Goal: Task Accomplishment & Management: Manage account settings

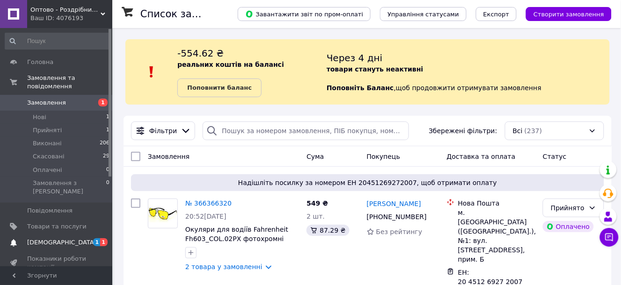
click at [55, 238] on span "[DEMOGRAPHIC_DATA]" at bounding box center [61, 242] width 69 height 8
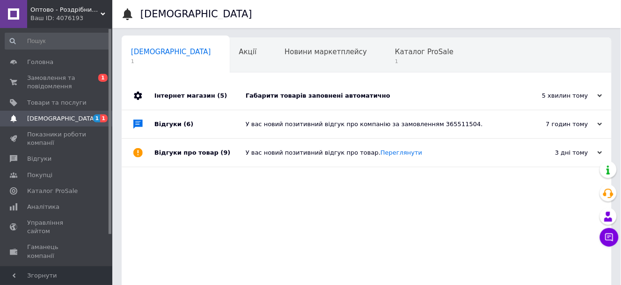
click at [316, 95] on div "Габарити товарів заповнені автоматично" at bounding box center [377, 96] width 263 height 8
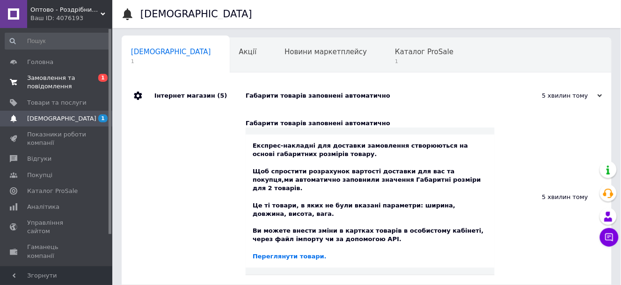
click at [41, 87] on span "Замовлення та повідомлення" at bounding box center [56, 82] width 59 height 17
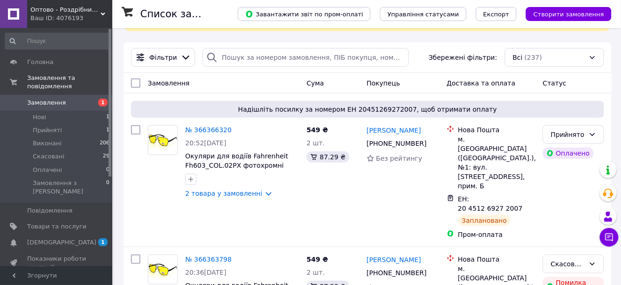
scroll to position [104, 0]
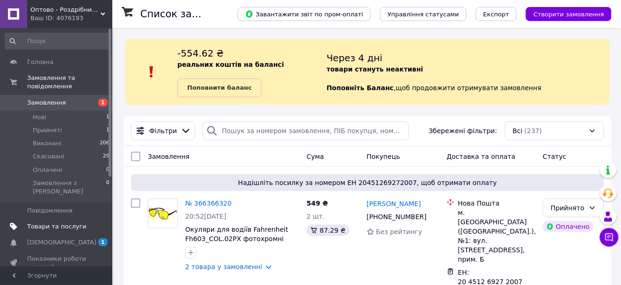
click at [46, 223] on span "Товари та послуги" at bounding box center [56, 227] width 59 height 8
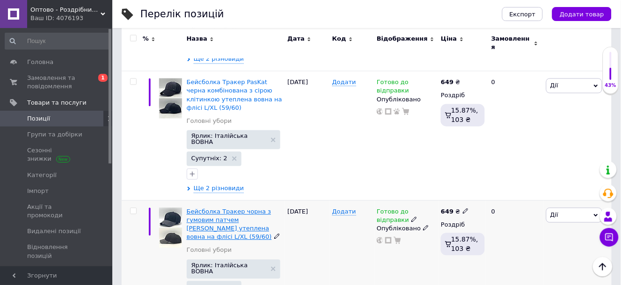
scroll to position [363, 0]
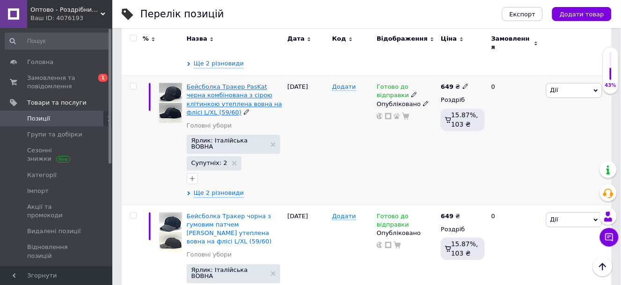
click at [215, 84] on span "Бейсболка Тракер PasKat черна комбінована з сірою клітинкою утеплена вовна на ф…" at bounding box center [234, 100] width 95 height 33
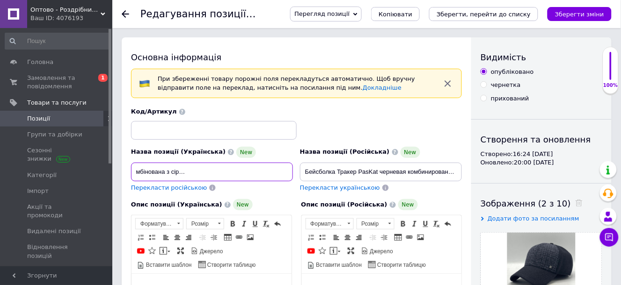
scroll to position [0, 135]
drag, startPoint x: 134, startPoint y: 172, endPoint x: 250, endPoint y: 173, distance: 116.0
click at [250, 173] on input "Бейсболка Тракер PasKat черна комбінована з сірою клітинкою утеплена вовна на ф…" at bounding box center [212, 172] width 162 height 19
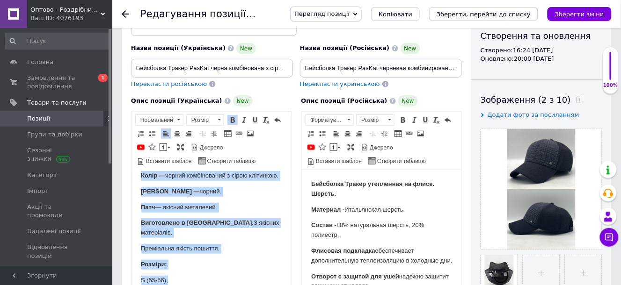
scroll to position [213, 0]
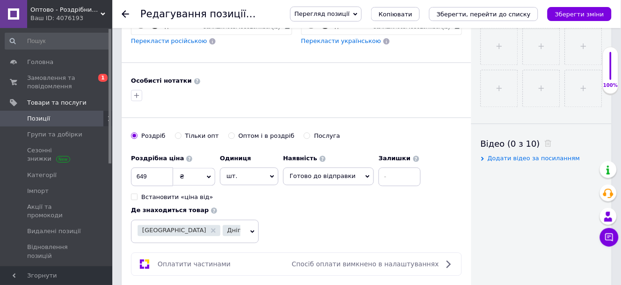
drag, startPoint x: 139, startPoint y: -84, endPoint x: 273, endPoint y: 72, distance: 205.0
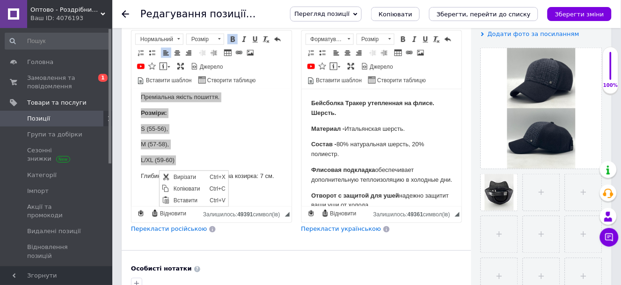
scroll to position [0, 0]
drag, startPoint x: 181, startPoint y: 189, endPoint x: 200, endPoint y: 187, distance: 18.9
click at [181, 189] on span "Копіювати" at bounding box center [189, 188] width 36 height 11
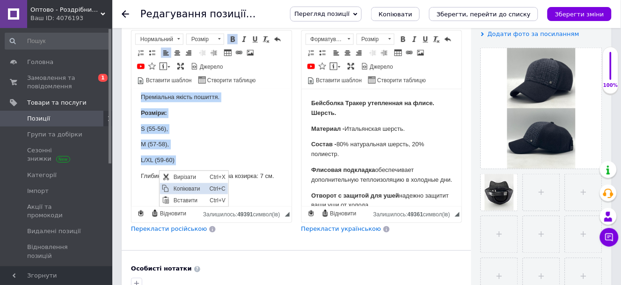
copy body "Бейсболка Тракер утеплена на флісі. Вовна. Матеріал — Італійська вовна. Склад: …"
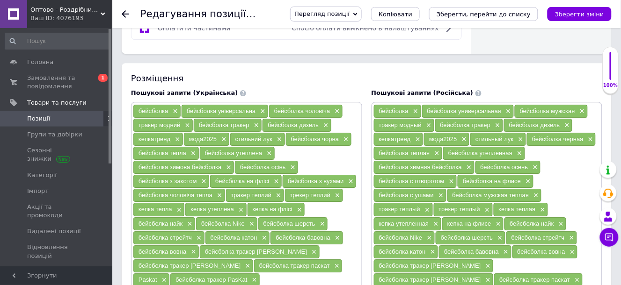
scroll to position [600, 0]
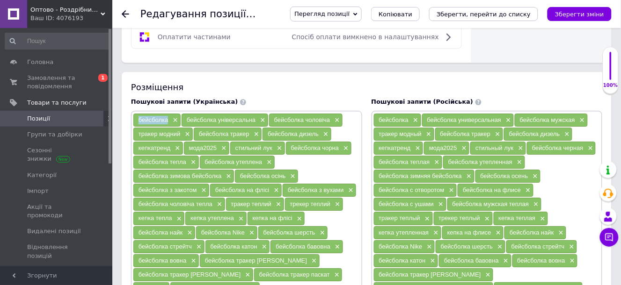
drag, startPoint x: 137, startPoint y: 117, endPoint x: 166, endPoint y: 119, distance: 29.5
click at [166, 119] on div "бейсболка ×" at bounding box center [156, 120] width 47 height 13
copy span "бейсболка"
drag, startPoint x: 185, startPoint y: 115, endPoint x: 256, endPoint y: 116, distance: 71.1
click at [256, 116] on div "бейсболка універсальна ×" at bounding box center [224, 120] width 87 height 13
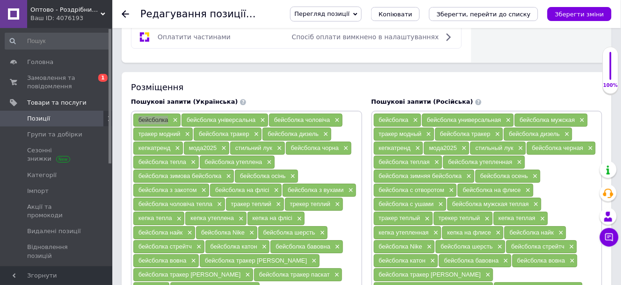
copy span "бейсболка універсальна"
drag, startPoint x: 271, startPoint y: 116, endPoint x: 328, endPoint y: 118, distance: 57.1
click at [328, 118] on div "бейсболка чоловіча ×" at bounding box center [305, 120] width 73 height 13
copy span "бейсболка чоловіча"
drag, startPoint x: 195, startPoint y: 131, endPoint x: 247, endPoint y: 133, distance: 52.0
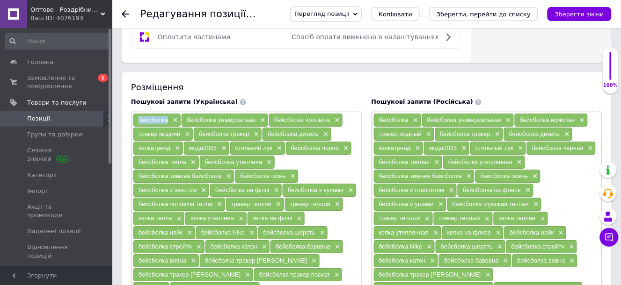
click at [247, 133] on div "бейсболка тракер ×" at bounding box center [228, 134] width 68 height 13
copy span "бейсболка тракер"
drag, startPoint x: 288, startPoint y: 145, endPoint x: 339, endPoint y: 145, distance: 51.4
click at [339, 145] on div "бейсболка чорна ×" at bounding box center [318, 148] width 65 height 13
copy span "бейсболка чорна"
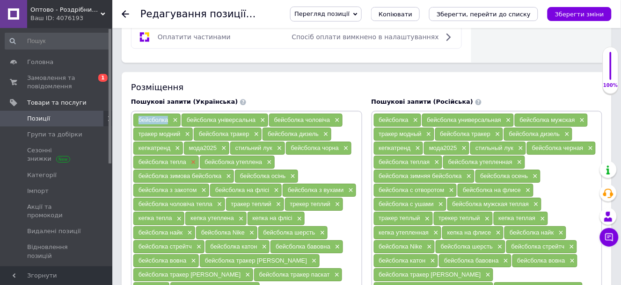
drag, startPoint x: 137, startPoint y: 159, endPoint x: 188, endPoint y: 162, distance: 51.6
click at [188, 162] on div "бейсболка тепла ×" at bounding box center [165, 162] width 65 height 13
copy span "бейсболка тепла"
drag, startPoint x: 205, startPoint y: 159, endPoint x: 262, endPoint y: 164, distance: 57.7
click at [262, 164] on div "бейсболка утеплена ×" at bounding box center [237, 162] width 75 height 13
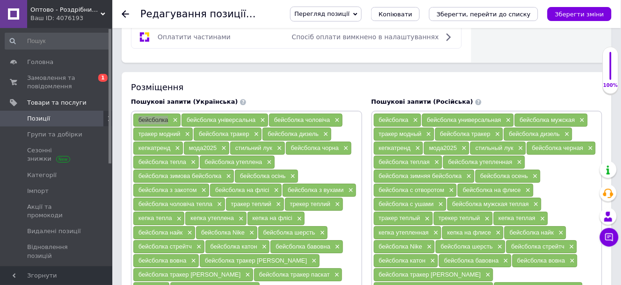
copy span "бейсболка утеплена"
drag, startPoint x: 137, startPoint y: 172, endPoint x: 190, endPoint y: 174, distance: 53.8
click at [190, 174] on div "бейсболка зимова бейсболка ×" at bounding box center [183, 176] width 101 height 13
copy span "бейсболка зимова"
drag, startPoint x: 238, startPoint y: 170, endPoint x: 286, endPoint y: 174, distance: 47.4
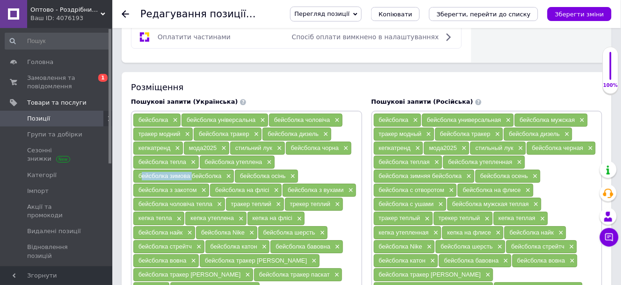
click at [286, 174] on div "бейсболка осінь ×" at bounding box center [266, 176] width 63 height 13
copy span "бейсболка осінь"
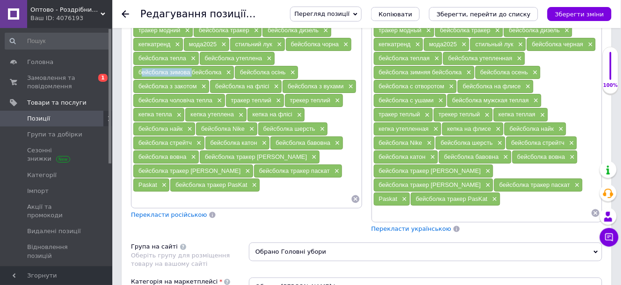
drag, startPoint x: 137, startPoint y: 82, endPoint x: 198, endPoint y: 85, distance: 61.3
click at [198, 85] on div "бейсболка з закотом ×" at bounding box center [171, 86] width 76 height 13
drag, startPoint x: 211, startPoint y: 81, endPoint x: 272, endPoint y: 86, distance: 60.5
click at [272, 86] on div "бейсболка на флісі ×" at bounding box center [246, 86] width 72 height 13
drag, startPoint x: 284, startPoint y: 82, endPoint x: 342, endPoint y: 85, distance: 57.6
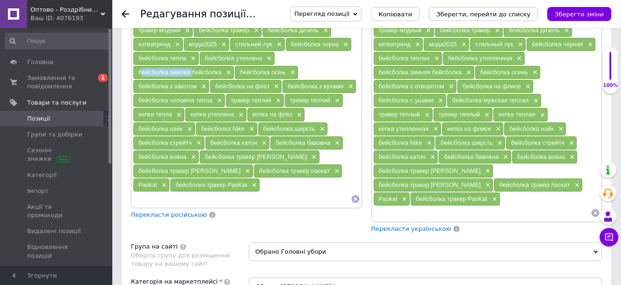
click at [342, 85] on div "бейсболка з вухами ×" at bounding box center [318, 86] width 73 height 13
drag, startPoint x: 137, startPoint y: 95, endPoint x: 213, endPoint y: 98, distance: 76.7
click at [213, 98] on div "бейсболка чоловіча тепла ×" at bounding box center [179, 100] width 92 height 13
drag, startPoint x: 227, startPoint y: 97, endPoint x: 270, endPoint y: 99, distance: 42.6
click at [270, 99] on div "тракер теплий ×" at bounding box center [255, 100] width 58 height 13
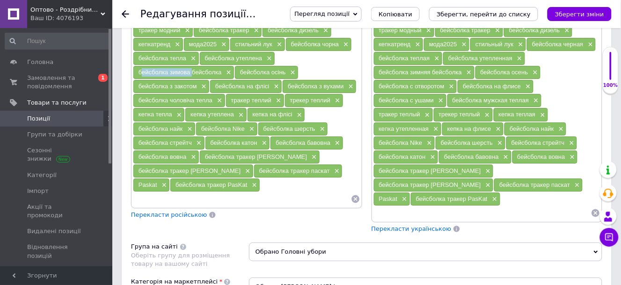
drag, startPoint x: 137, startPoint y: 110, endPoint x: 172, endPoint y: 112, distance: 34.7
click at [172, 112] on div "кепка тепла ×" at bounding box center [158, 114] width 51 height 13
drag, startPoint x: 188, startPoint y: 108, endPoint x: 236, endPoint y: 111, distance: 47.8
click at [236, 111] on div "кепка утеплена ×" at bounding box center [215, 114] width 61 height 13
drag, startPoint x: 248, startPoint y: 111, endPoint x: 292, endPoint y: 112, distance: 44.4
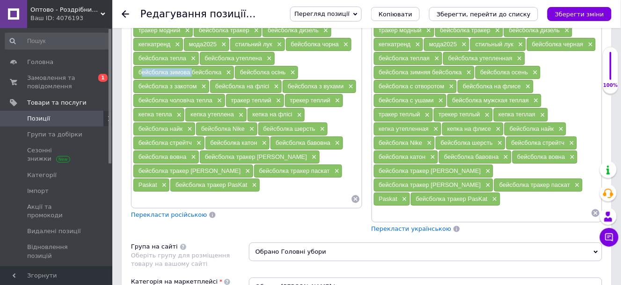
click at [292, 112] on div "кепка на флісі ×" at bounding box center [276, 114] width 58 height 13
drag, startPoint x: 277, startPoint y: 123, endPoint x: 315, endPoint y: 125, distance: 37.9
click at [315, 125] on div "бейсболка шерсть ×" at bounding box center [293, 129] width 70 height 13
drag, startPoint x: 273, startPoint y: 138, endPoint x: 287, endPoint y: 138, distance: 14.0
click at [287, 138] on div "бейсболка бавовна ×" at bounding box center [306, 143] width 72 height 13
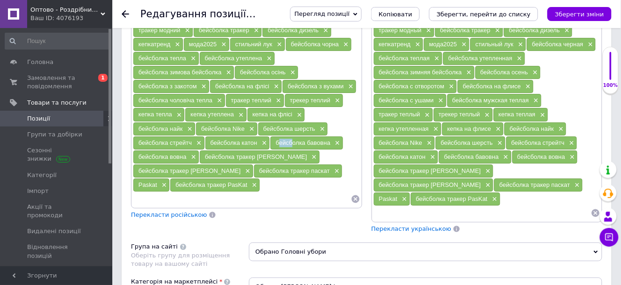
drag, startPoint x: 136, startPoint y: 152, endPoint x: 187, endPoint y: 153, distance: 51.0
click at [187, 153] on div "бейсболка вовна ×" at bounding box center [165, 157] width 65 height 13
drag, startPoint x: 237, startPoint y: 166, endPoint x: 308, endPoint y: 169, distance: 70.7
click at [308, 169] on div "бейсболка тракер паскат ×" at bounding box center [298, 171] width 88 height 13
drag, startPoint x: 326, startPoint y: 166, endPoint x: 348, endPoint y: 166, distance: 21.5
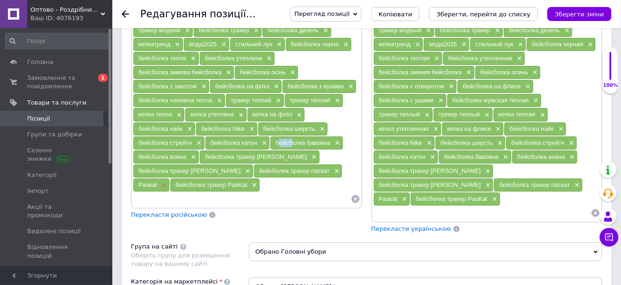
click at [169, 179] on div "Paskat ×" at bounding box center [151, 185] width 36 height 13
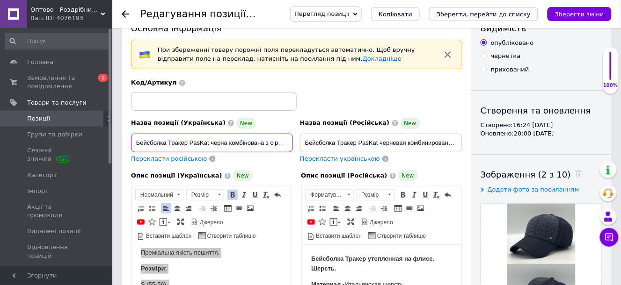
scroll to position [0, 135]
drag, startPoint x: 135, startPoint y: 141, endPoint x: 252, endPoint y: 141, distance: 116.9
click at [252, 141] on input "Бейсболка Тракер PasKat черна комбінована з сірою клітинкою утеплена вовна на ф…" at bounding box center [212, 143] width 162 height 19
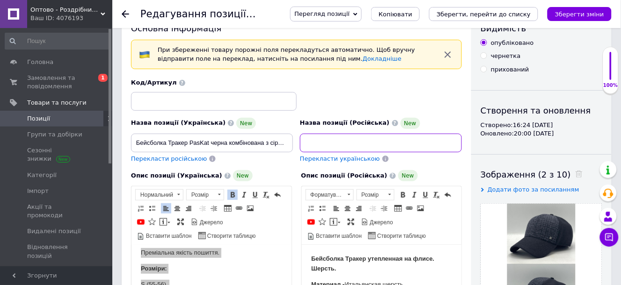
scroll to position [0, 175]
drag, startPoint x: 303, startPoint y: 143, endPoint x: 419, endPoint y: 145, distance: 116.9
click at [419, 145] on input "Бейсболка Тракер PasKat черневая комбинированная с серой клеточкой утепленная ш…" at bounding box center [381, 143] width 162 height 19
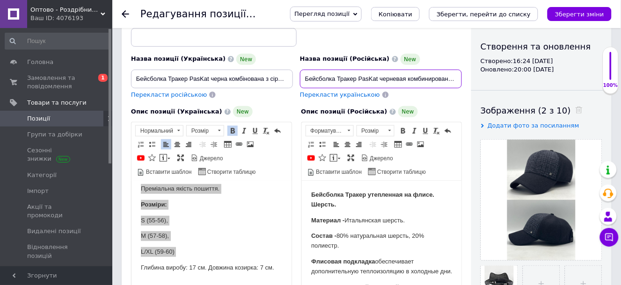
scroll to position [133, 0]
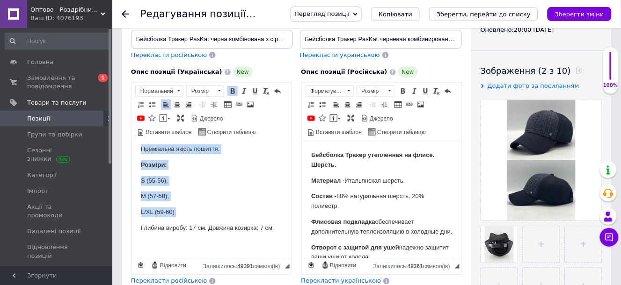
click at [161, 214] on p "L/XL (59-60)" at bounding box center [210, 212] width 141 height 10
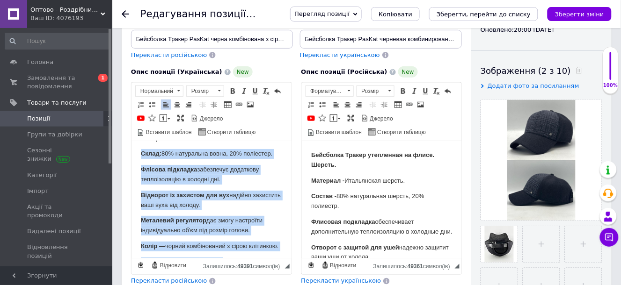
scroll to position [0, 0]
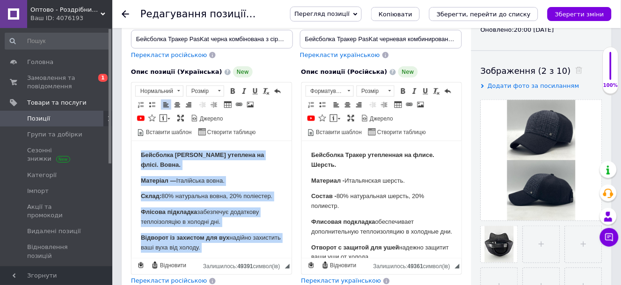
drag, startPoint x: 278, startPoint y: 228, endPoint x: 128, endPoint y: 123, distance: 183.0
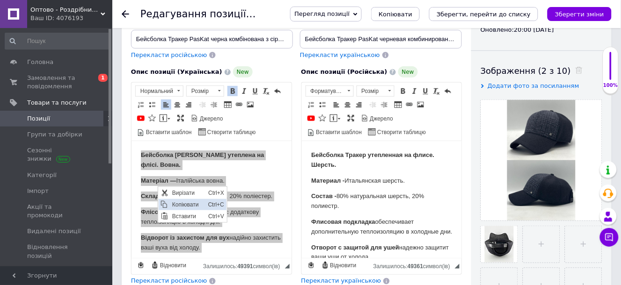
drag, startPoint x: 178, startPoint y: 202, endPoint x: 203, endPoint y: 200, distance: 25.4
click at [178, 202] on span "Копіювати" at bounding box center [187, 204] width 36 height 11
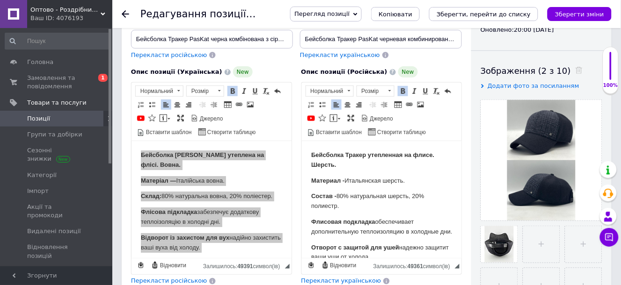
click at [398, 218] on p "Флисовая подкладка обеспечивает дополнительную теплоизоляцию в холодные дни." at bounding box center [381, 227] width 141 height 20
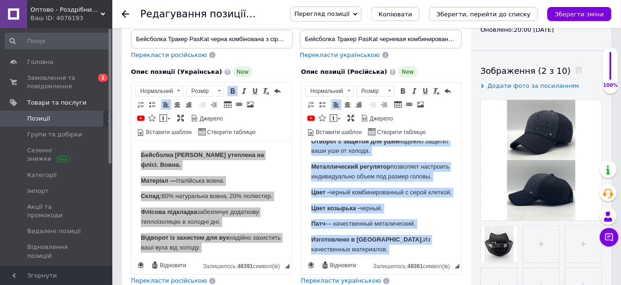
scroll to position [252, 0]
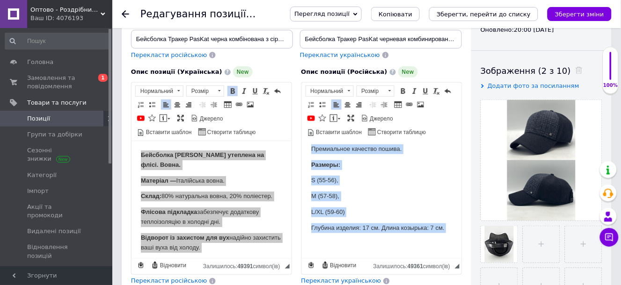
drag, startPoint x: 311, startPoint y: 154, endPoint x: 439, endPoint y: 261, distance: 167.0
click at [439, 258] on html "Бейсболка Тракер утепленная на флисе. Шерсть. Материал - Итальянская шерсть. Со…" at bounding box center [381, 88] width 160 height 340
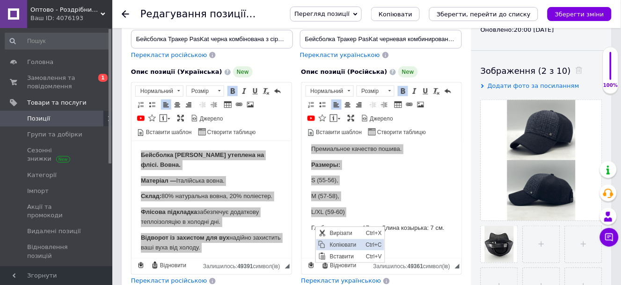
click at [334, 243] on span "Копіювати" at bounding box center [345, 244] width 36 height 11
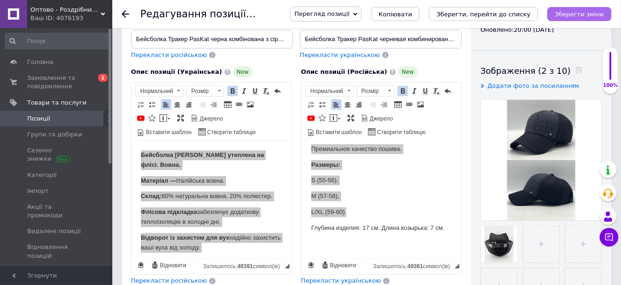
click at [575, 12] on icon "Зберегти зміни" at bounding box center [579, 14] width 49 height 7
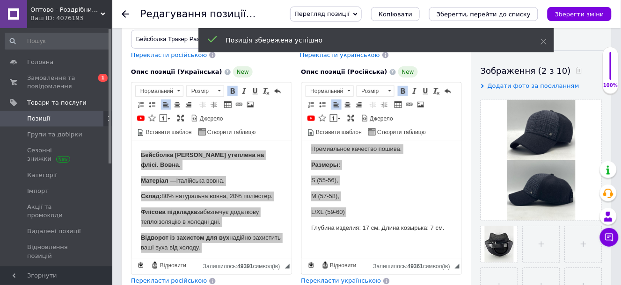
click at [124, 12] on use at bounding box center [125, 13] width 7 height 7
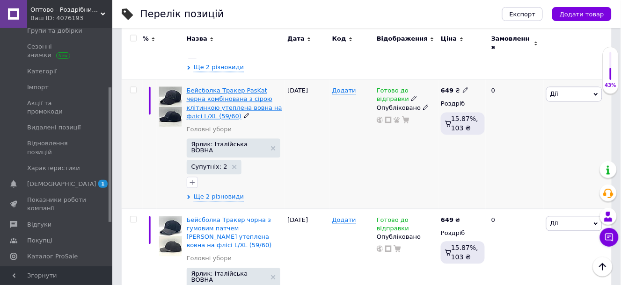
scroll to position [363, 0]
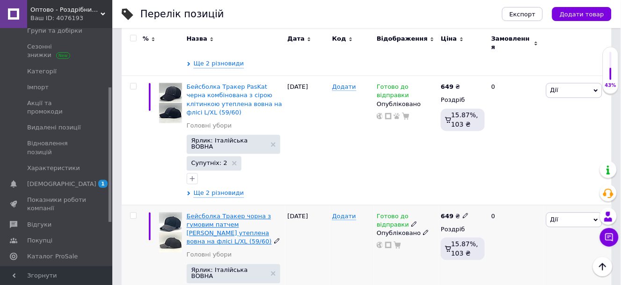
click at [238, 213] on span "Бейсболка Тракер чорна з гумовим патчем Tommy Hilfiger утеплена вовна на флісі …" at bounding box center [229, 229] width 85 height 33
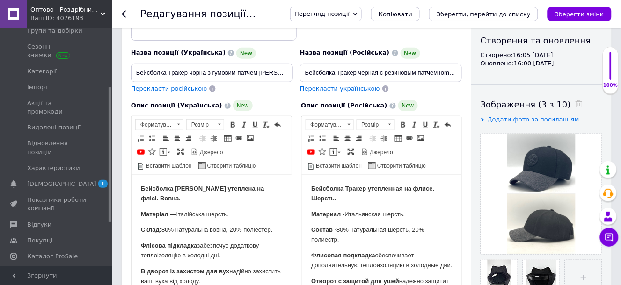
scroll to position [104, 0]
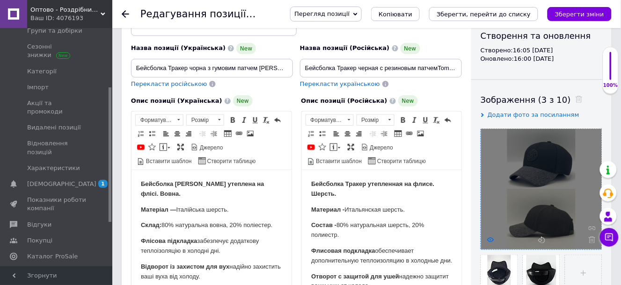
click at [491, 240] on icon at bounding box center [490, 240] width 7 height 7
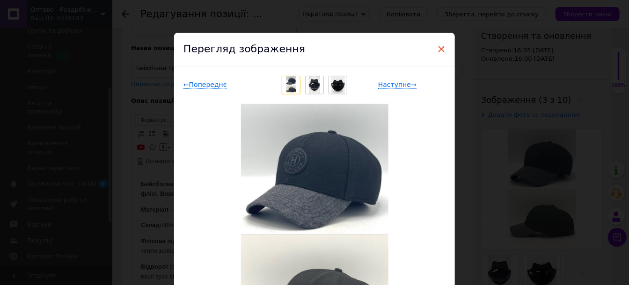
click at [437, 51] on span "×" at bounding box center [441, 49] width 8 height 16
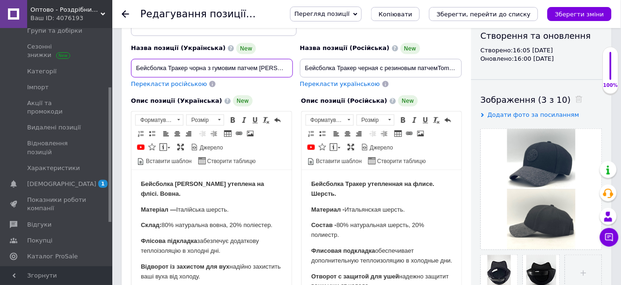
click at [205, 66] on input "Бейсболка Тракер чорна з гумовим патчем Tommy Hilfiger утеплена вовна на флісі …" at bounding box center [212, 68] width 162 height 19
click at [208, 68] on input "Бейсболка Тракер чорна з гумовим патчем Tommy Hilfiger утеплена вовна на флісі …" at bounding box center [212, 68] width 162 height 19
drag, startPoint x: 267, startPoint y: 68, endPoint x: 300, endPoint y: 68, distance: 32.3
click at [300, 68] on div "Назва позиції (Українська) New Бейсболка Тракер чорна з сірим козирком з гумови…" at bounding box center [297, 46] width 338 height 92
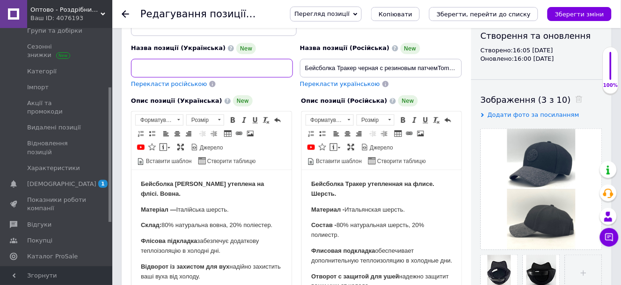
type input "Бейсболка Тракер чорна з сірим козирком з гумовим патчем Tommy Hilfiger утеплен…"
click at [381, 69] on input "Бейсболка Тракер черная с резиновым патчемTommy Hilfiger утепленная шерсть на ф…" at bounding box center [381, 68] width 162 height 19
click at [378, 68] on input "Бейсболка Тракер черная с резиновым патчемTommy Hilfiger утепленная шерсть на ф…" at bounding box center [381, 68] width 162 height 19
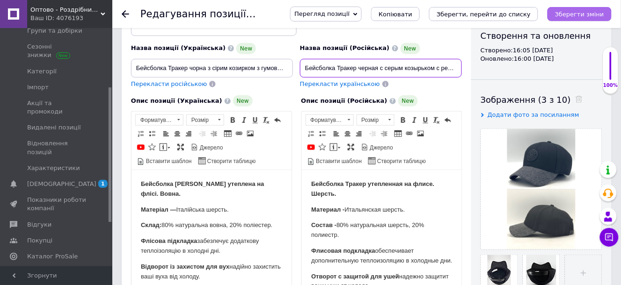
type input "Бейсболка Тракер черная с серым козырьком с резиновым патчемTommy Hilfiger утеп…"
click at [576, 11] on icon "Зберегти зміни" at bounding box center [579, 14] width 49 height 7
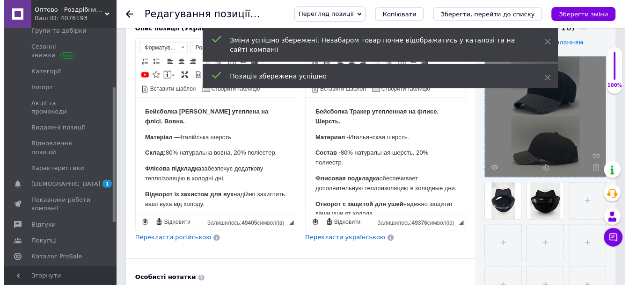
scroll to position [208, 0]
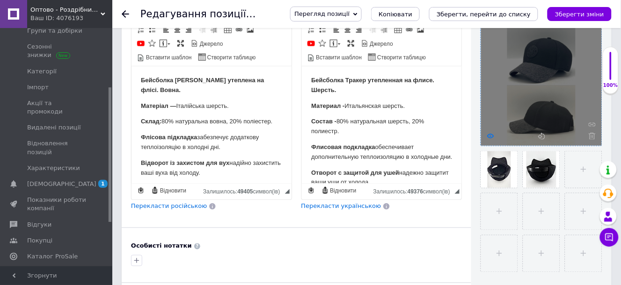
click at [488, 135] on icon at bounding box center [490, 136] width 7 height 7
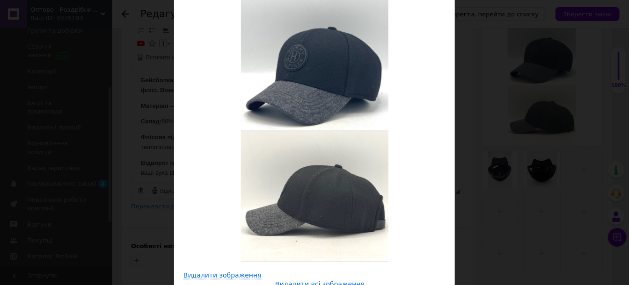
scroll to position [0, 0]
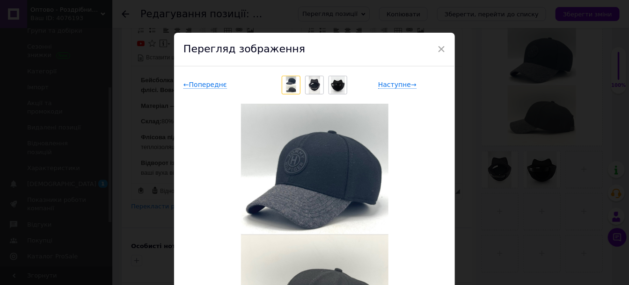
click at [311, 87] on img at bounding box center [314, 85] width 11 height 18
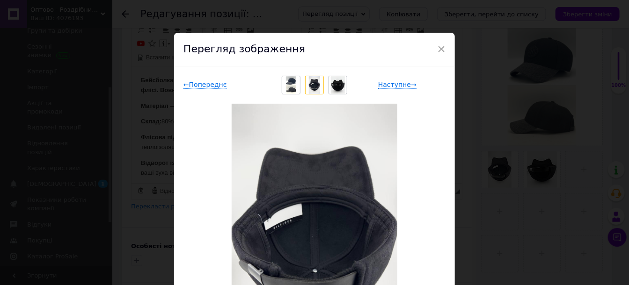
click at [333, 88] on img at bounding box center [338, 85] width 14 height 18
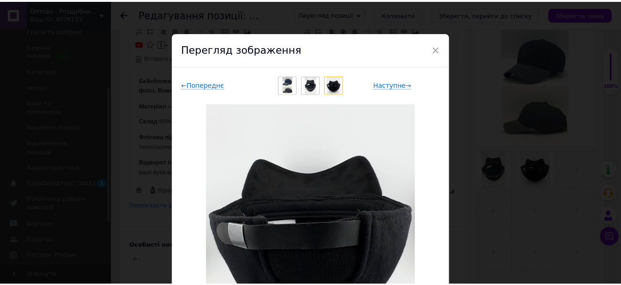
scroll to position [104, 0]
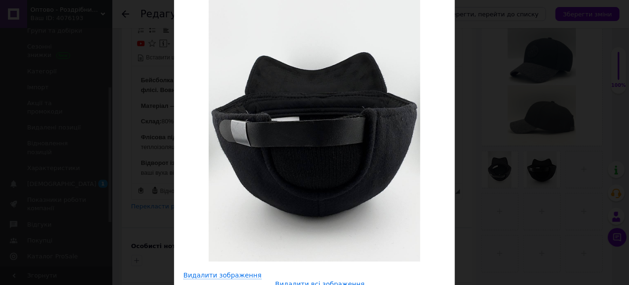
click at [513, 228] on div "× Перегляд зображення ← Попереднє Наступне → Видалити зображення Видалити всі з…" at bounding box center [314, 142] width 629 height 285
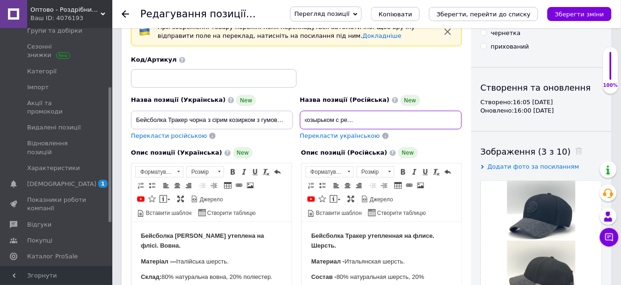
scroll to position [0, 198]
drag, startPoint x: 304, startPoint y: 118, endPoint x: 538, endPoint y: 123, distance: 234.4
drag, startPoint x: 135, startPoint y: 118, endPoint x: 347, endPoint y: 125, distance: 212.4
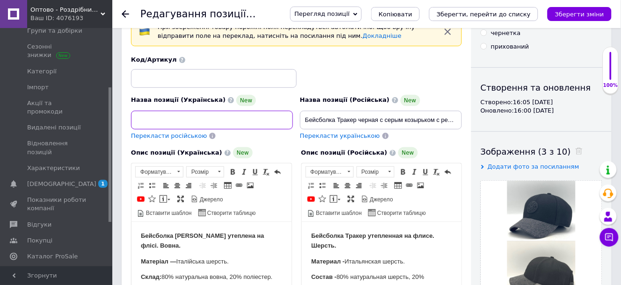
click at [347, 125] on div "Назва позиції (Українська) New Бейсболка Тракер чорна з сірим козирком з гумови…" at bounding box center [297, 98] width 338 height 92
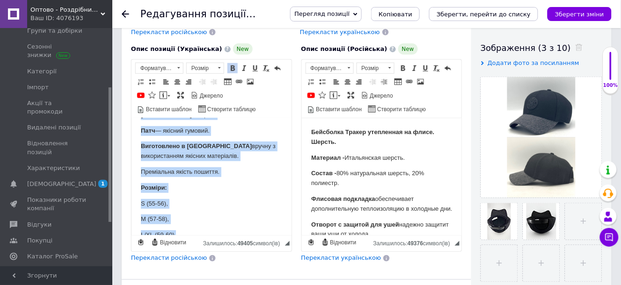
scroll to position [213, 0]
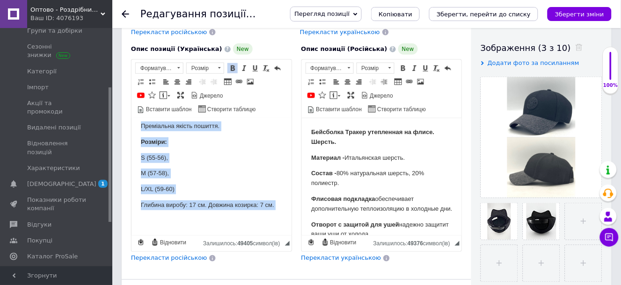
drag, startPoint x: 138, startPoint y: 130, endPoint x: 350, endPoint y: 354, distance: 308.3
click at [249, 235] on html "Бейсболка Тракер утеплена на флісі. Вовна. Матеріал — Італійська шерсть. Склад:…" at bounding box center [211, 70] width 160 height 330
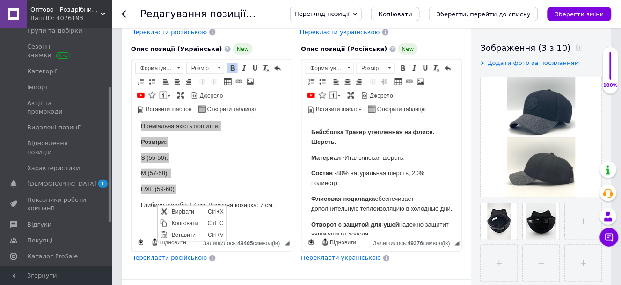
scroll to position [0, 0]
click at [181, 223] on span "Копіювати" at bounding box center [187, 222] width 36 height 11
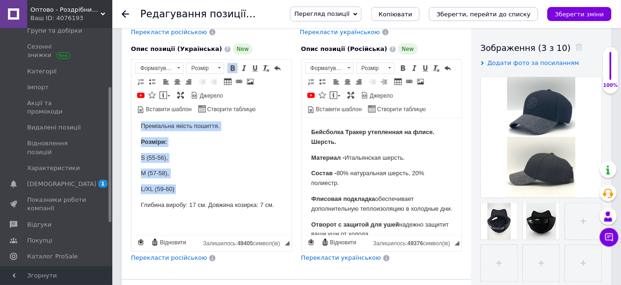
click at [208, 168] on body "Бейсболка Тракер утеплена на флісі. Вовна. Матеріал — Італійська шерсть. Склад:…" at bounding box center [210, 69] width 141 height 311
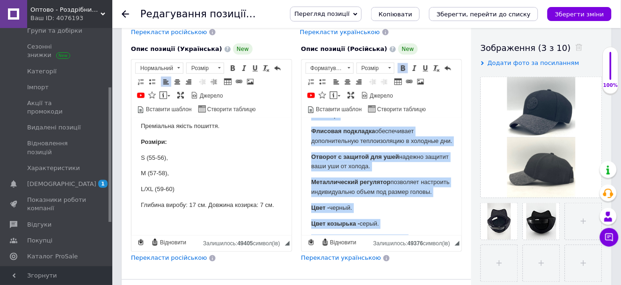
scroll to position [242, 0]
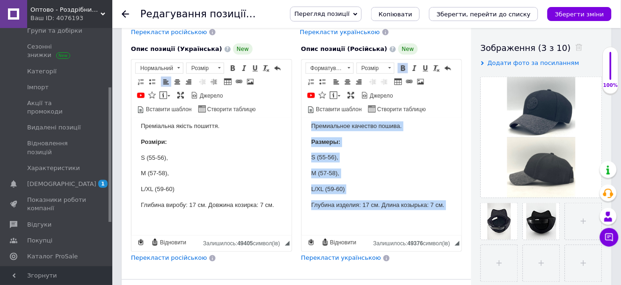
drag, startPoint x: 311, startPoint y: 130, endPoint x: 423, endPoint y: 275, distance: 183.0
click at [423, 235] on html "Бейсболка Тракер утепленная на флисе. Шерсть. Материал - Итальянская шерсть. Со…" at bounding box center [381, 65] width 160 height 340
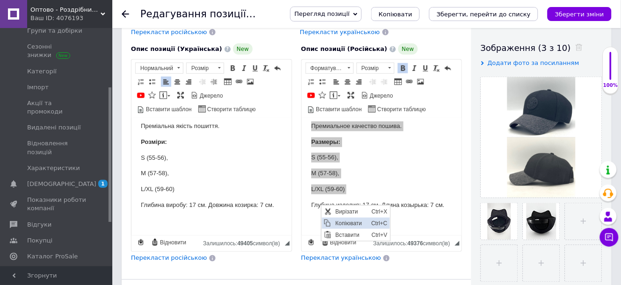
drag, startPoint x: 347, startPoint y: 224, endPoint x: 336, endPoint y: 247, distance: 25.5
click at [347, 224] on span "Копіювати" at bounding box center [350, 222] width 36 height 11
click at [202, 168] on p "M (57-58)," at bounding box center [210, 173] width 141 height 10
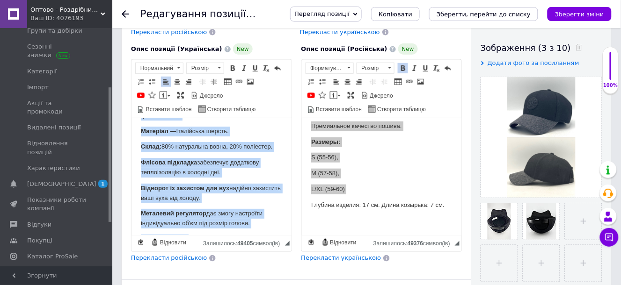
scroll to position [0, 0]
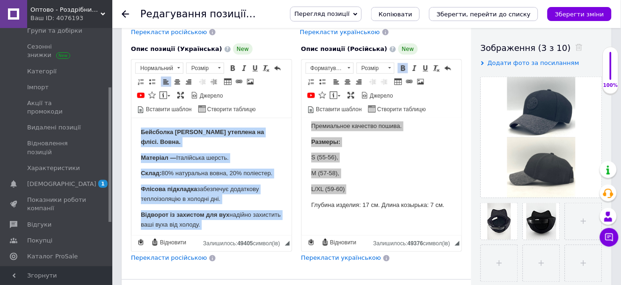
drag, startPoint x: 278, startPoint y: 206, endPoint x: 254, endPoint y: 249, distance: 48.6
click at [131, 118] on html "Бейсболка Тракер утеплена на флісі. Вовна. Матеріал — Італійська шерсть. Склад:…" at bounding box center [211, 283] width 160 height 330
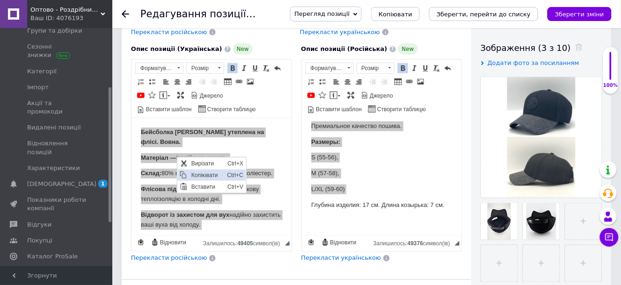
click at [187, 174] on span "Копіювати" at bounding box center [182, 174] width 11 height 11
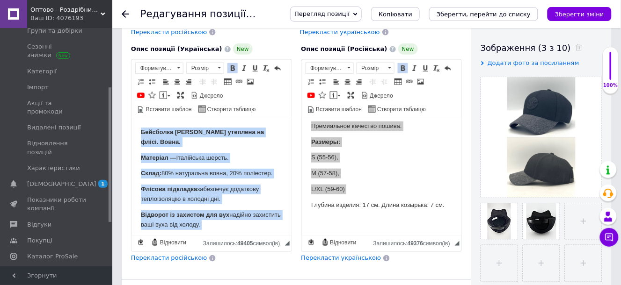
click at [254, 145] on body "Бейсболка Тракер утеплена на флісі. Вовна. Матеріал — Італійська шерсть. Склад:…" at bounding box center [210, 282] width 141 height 311
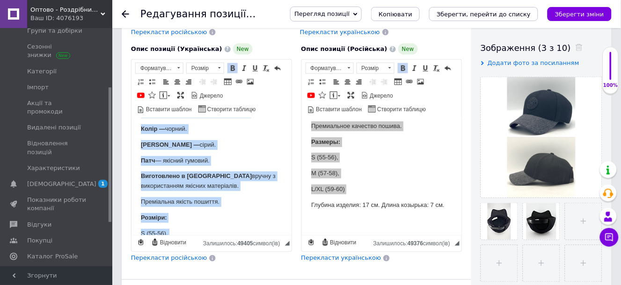
scroll to position [213, 0]
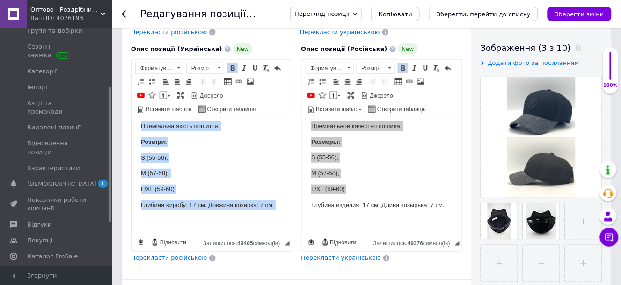
drag, startPoint x: 139, startPoint y: 132, endPoint x: 385, endPoint y: 354, distance: 332.1
click at [254, 235] on html "Бейсболка Тракер утеплена на флісі. Вовна. Матеріал — Італійська шерсть. Склад:…" at bounding box center [211, 70] width 160 height 330
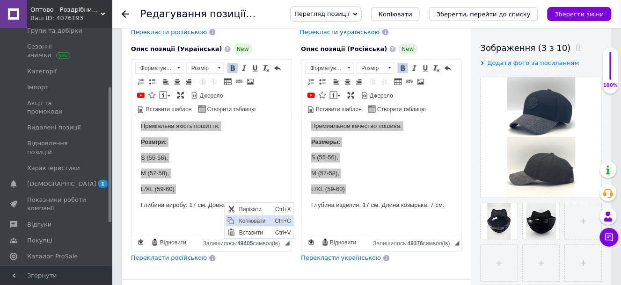
drag, startPoint x: 250, startPoint y: 219, endPoint x: 345, endPoint y: 228, distance: 95.3
click at [250, 219] on span "Копіювати" at bounding box center [254, 220] width 36 height 11
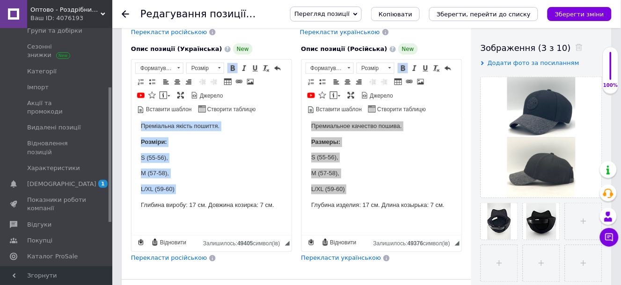
click at [204, 131] on body "Бейсболка Тракер утеплена на флісі. Вовна. Матеріал — Італійська шерсть. Склад:…" at bounding box center [210, 69] width 141 height 311
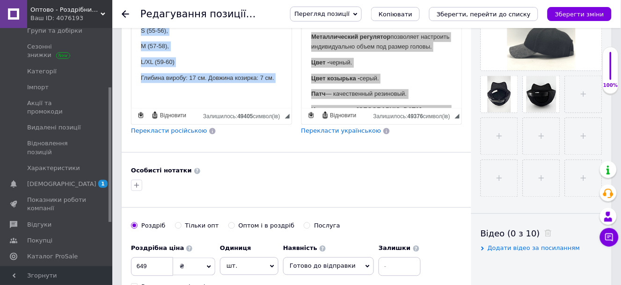
drag, startPoint x: 140, startPoint y: 6, endPoint x: 258, endPoint y: 114, distance: 159.6
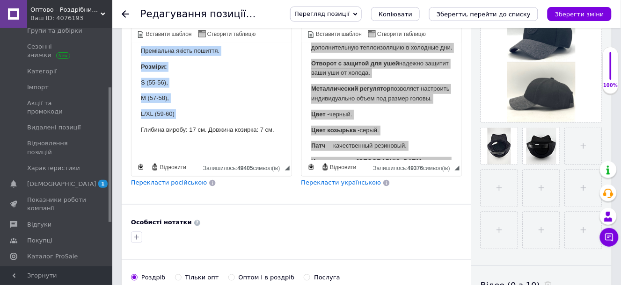
scroll to position [222, 0]
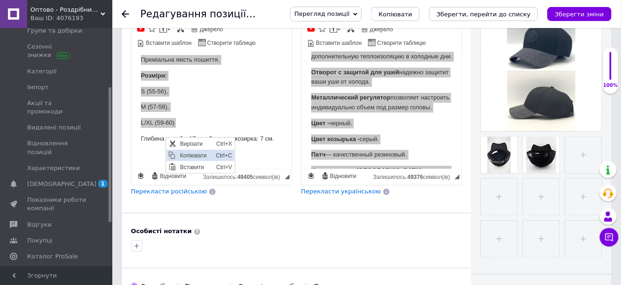
click at [190, 152] on span "Копіювати" at bounding box center [195, 155] width 36 height 11
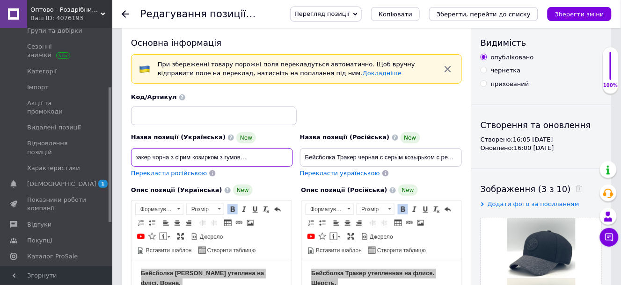
scroll to position [0, 168]
drag, startPoint x: 134, startPoint y: 155, endPoint x: 248, endPoint y: 156, distance: 114.1
click at [248, 156] on input "Бейсболка Тракер чорна з сірим козирком з гумовим патчем Tommy Hilfiger утеплен…" at bounding box center [212, 157] width 162 height 19
drag, startPoint x: 250, startPoint y: 156, endPoint x: 256, endPoint y: 156, distance: 6.1
click at [250, 156] on input "Бейсболка Тракер чорна з сірим козирком з гумовим патчем Tommy Hilfiger утеплен…" at bounding box center [212, 157] width 162 height 19
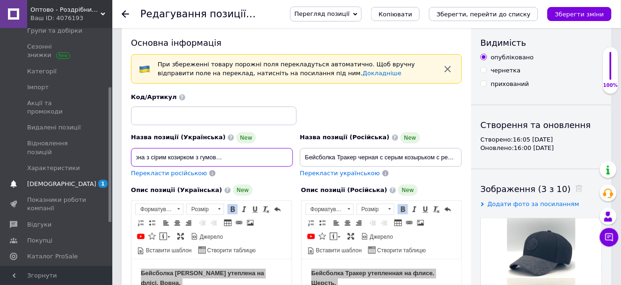
scroll to position [0, 0]
drag, startPoint x: 252, startPoint y: 157, endPoint x: 102, endPoint y: 155, distance: 150.1
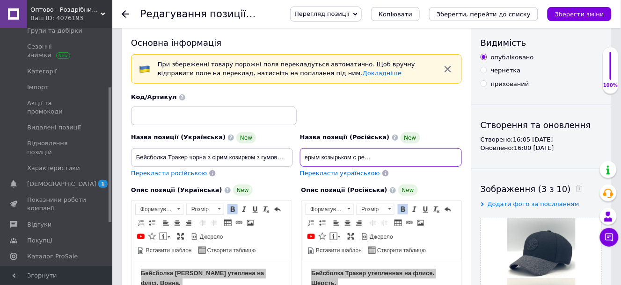
scroll to position [0, 198]
drag, startPoint x: 304, startPoint y: 159, endPoint x: 421, endPoint y: 154, distance: 117.0
click at [421, 154] on input "Бейсболка Тракер черная с серым козырьком с резиновым патчемTommy Hilfiger утеп…" at bounding box center [381, 157] width 162 height 19
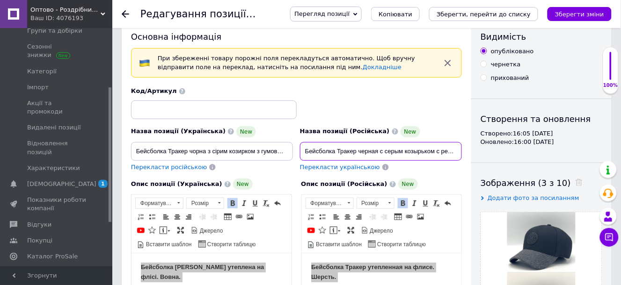
scroll to position [170, 0]
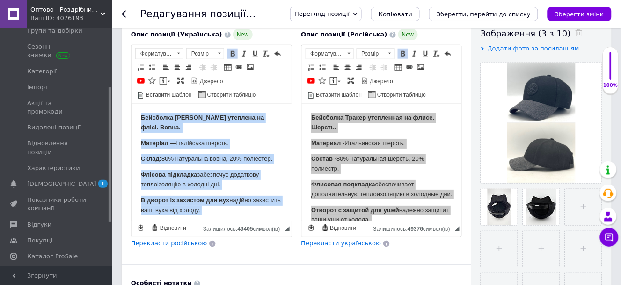
click at [195, 193] on body "Бейсболка Тракер утеплена на флісі. Вовна. Матеріал — Італійська шерсть. Склад:…" at bounding box center [210, 268] width 141 height 311
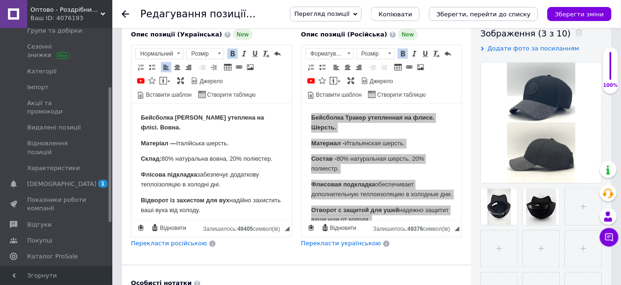
drag, startPoint x: 238, startPoint y: 207, endPoint x: 261, endPoint y: 216, distance: 25.0
click at [131, 108] on html "Бейсболка Тракер утеплена на флісі. Вовна. Матеріал — Італійська шерсть. Склад:…" at bounding box center [211, 269] width 160 height 330
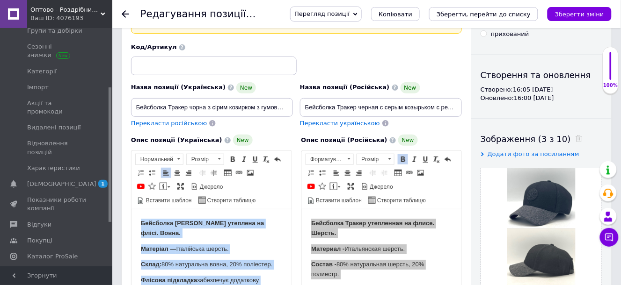
scroll to position [0, 0]
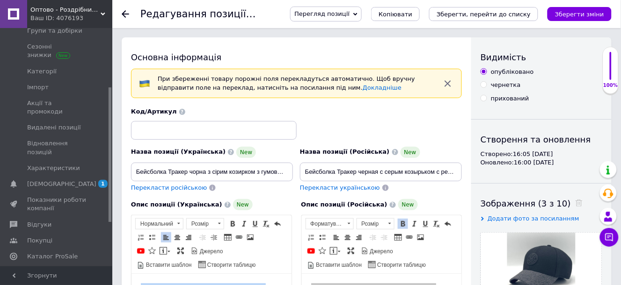
drag, startPoint x: 265, startPoint y: 364, endPoint x: 117, endPoint y: -11, distance: 402.5
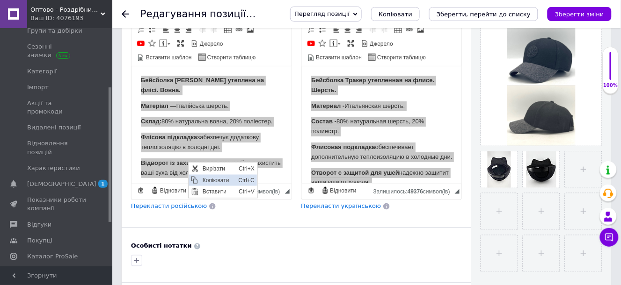
click at [209, 180] on span "Копіювати" at bounding box center [218, 179] width 36 height 11
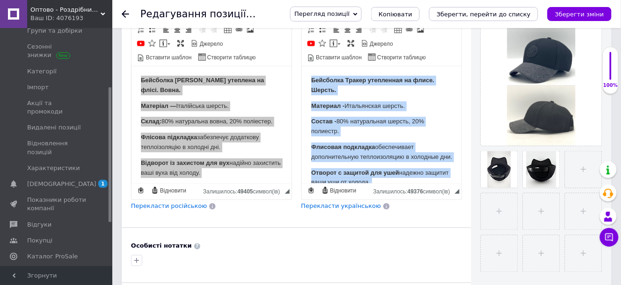
click at [374, 150] on strong "Флисовая подкладка" at bounding box center [343, 147] width 64 height 7
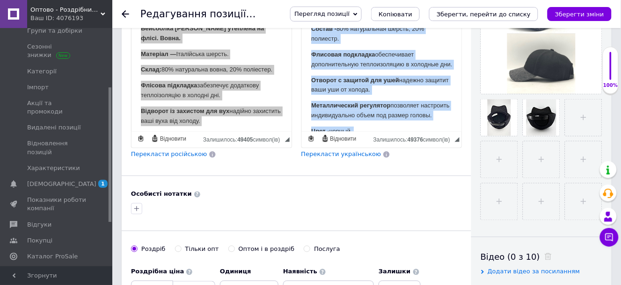
scroll to position [0, 0]
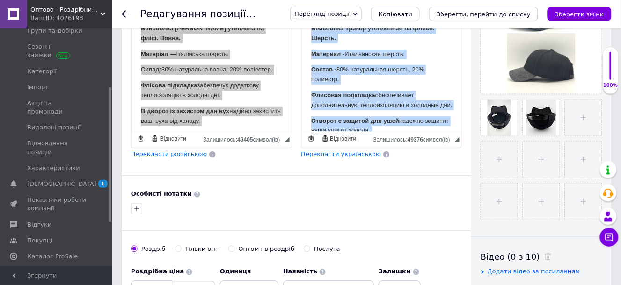
drag, startPoint x: 450, startPoint y: 101, endPoint x: 267, endPoint y: 10, distance: 204.1
click at [301, 14] on html "Бейсболка Тракер утепленная на флисе. Шерсть. Материал - Итальянская шерсть. Со…" at bounding box center [381, 184] width 160 height 340
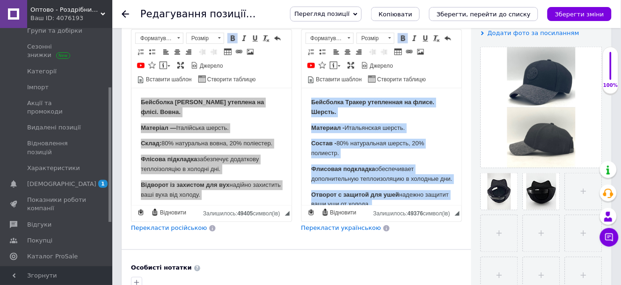
scroll to position [156, 0]
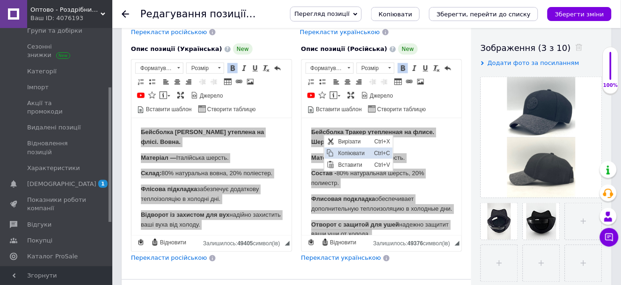
click at [340, 152] on span "Копіювати" at bounding box center [353, 152] width 36 height 11
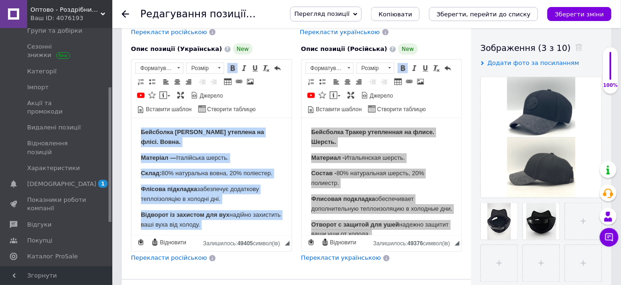
click at [190, 164] on body "Бейсболка Тракер утеплена на флісі. Вовна. Матеріал — Італійська шерсть. Склад:…" at bounding box center [210, 282] width 141 height 311
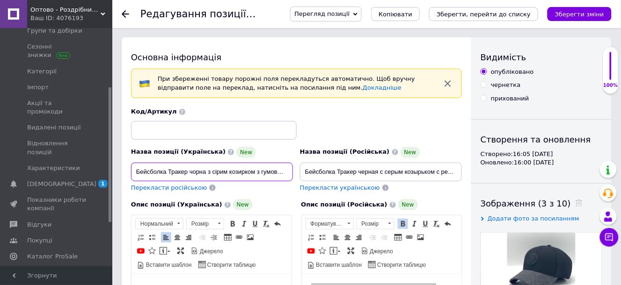
scroll to position [0, 168]
drag, startPoint x: 135, startPoint y: 172, endPoint x: 251, endPoint y: 173, distance: 116.0
click at [251, 173] on input "Бейсболка Тракер чорна з сірим козирком з гумовим патчем Tommy Hilfiger утеплен…" at bounding box center [212, 172] width 162 height 19
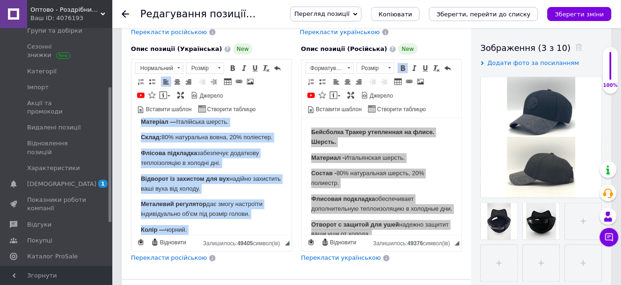
scroll to position [0, 0]
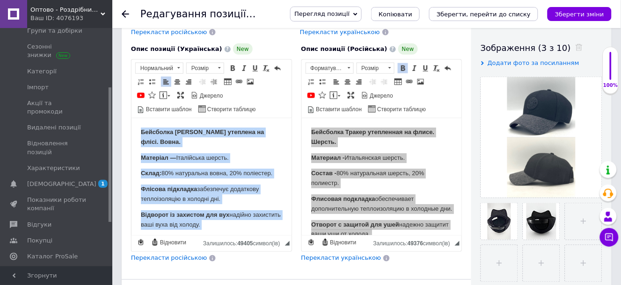
drag, startPoint x: 277, startPoint y: 207, endPoint x: 97, endPoint y: 107, distance: 206.4
click at [131, 118] on html "Бейсболка Тракер утеплена на флісі. Вовна. Матеріал — Італійська шерсть. Склад:…" at bounding box center [211, 283] width 160 height 330
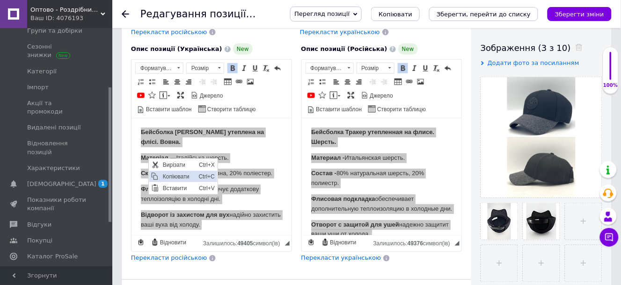
drag, startPoint x: 163, startPoint y: 176, endPoint x: 181, endPoint y: 210, distance: 38.3
click at [163, 176] on span "Копіювати" at bounding box center [178, 176] width 36 height 11
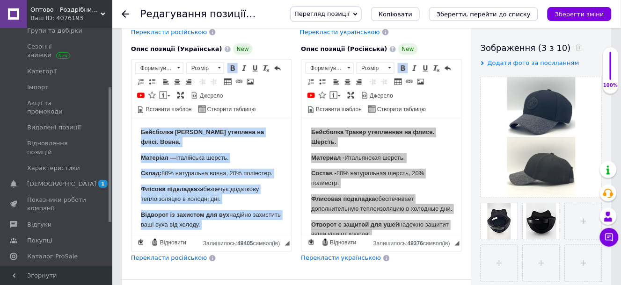
click at [206, 171] on p "Склад: 80% натуральна вовна, 20% поліестер." at bounding box center [210, 173] width 141 height 10
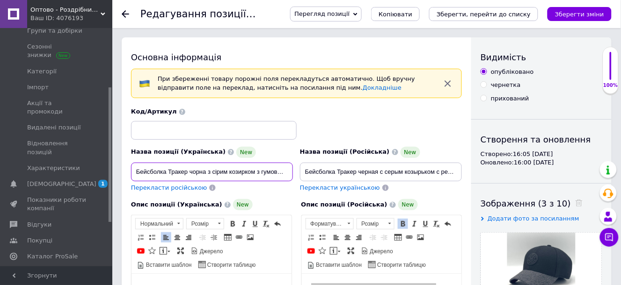
click at [247, 171] on input "Бейсболка Тракер чорна з сірим козирком з гумовим патчем Tommy Hilfiger утеплен…" at bounding box center [212, 172] width 162 height 19
drag, startPoint x: 135, startPoint y: 170, endPoint x: 250, endPoint y: 174, distance: 115.1
click at [250, 174] on input "Бейсболка Тракер чорна з сірим козирком з гумовим патчем Tommy Hilfiger утеплен…" at bounding box center [212, 172] width 162 height 19
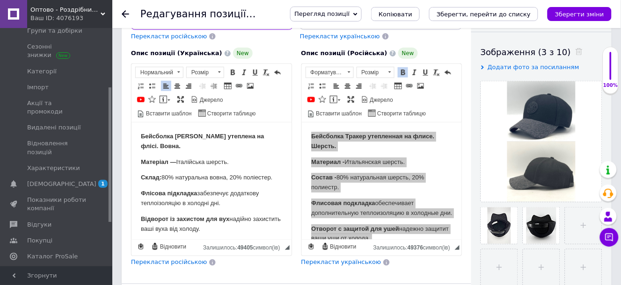
scroll to position [156, 0]
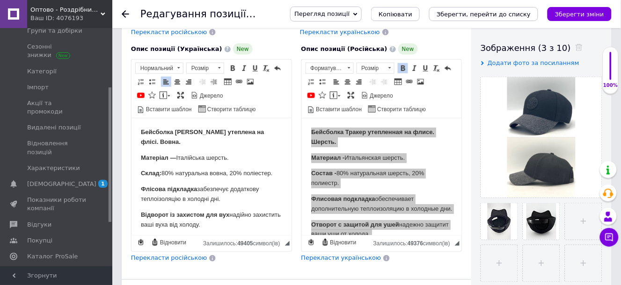
click at [160, 193] on p "Флісова підкладка забезпечує додаткову теплоізоляцію в холодні дні." at bounding box center [210, 194] width 141 height 20
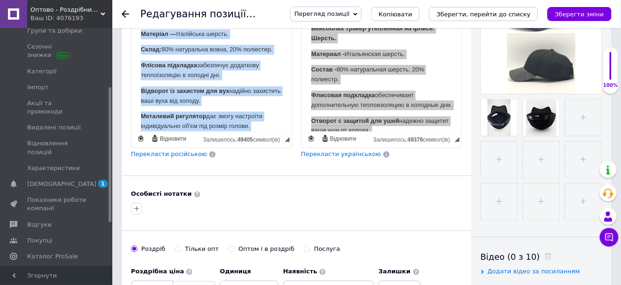
scroll to position [0, 0]
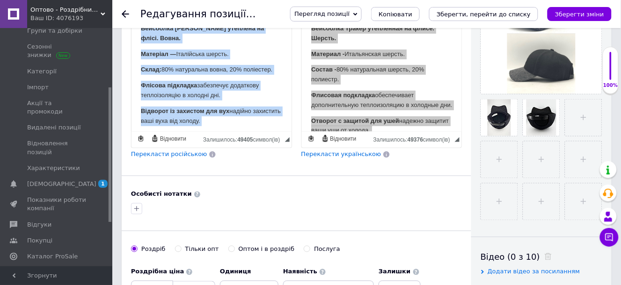
drag, startPoint x: 261, startPoint y: 103, endPoint x: 127, endPoint y: 8, distance: 164.7
click at [131, 14] on html "Бейсболка Тракер утеплена на флісі. Вовна. Матеріал — Італійська шерсть. Склад:…" at bounding box center [211, 179] width 160 height 330
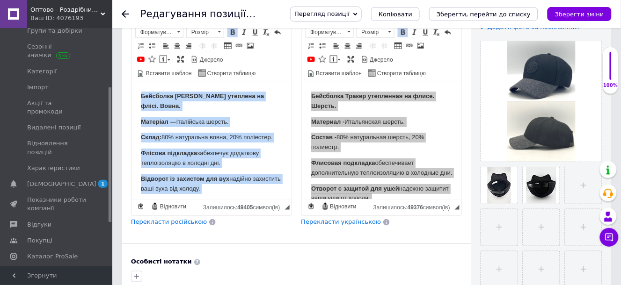
scroll to position [156, 0]
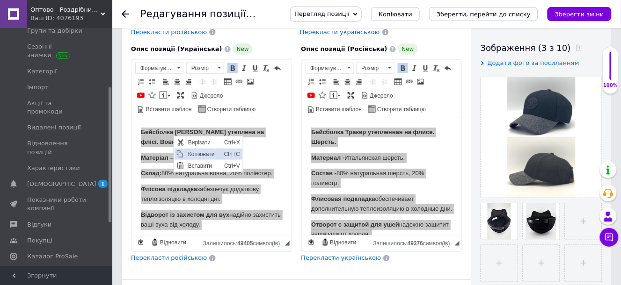
drag, startPoint x: 192, startPoint y: 155, endPoint x: 235, endPoint y: 150, distance: 43.4
click at [192, 155] on span "Копіювати" at bounding box center [203, 153] width 36 height 11
click at [477, 32] on div "Видимість опубліковано чернетка прихований Створення та оновлення Створено: 16:…" at bounding box center [541, 195] width 140 height 626
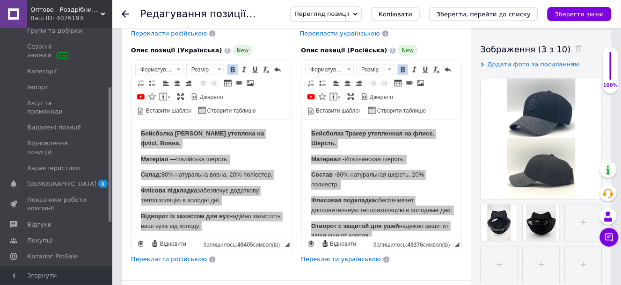
scroll to position [0, 0]
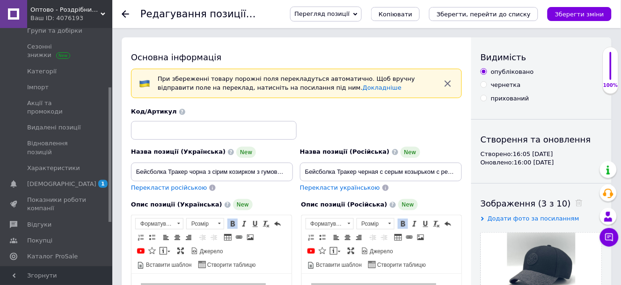
click at [125, 10] on icon at bounding box center [125, 13] width 7 height 7
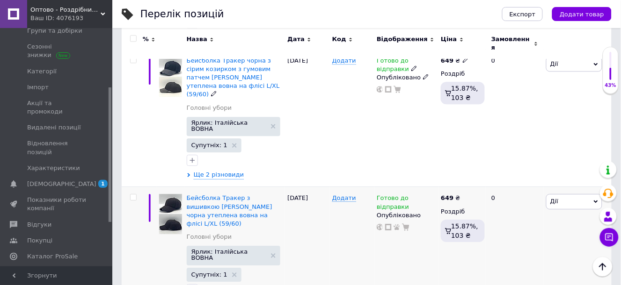
scroll to position [468, 0]
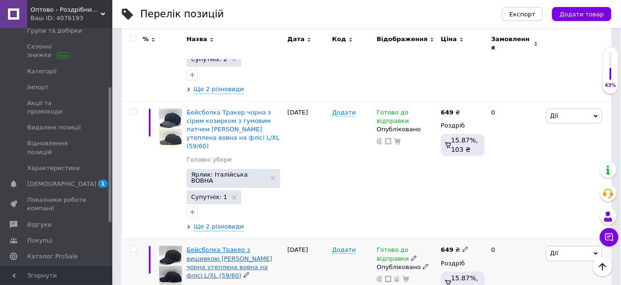
click at [196, 246] on span "Бейсболка Тракер з вишивкою GANT чорна утеплена вовна на флісі L/XL (59/60)" at bounding box center [230, 262] width 86 height 33
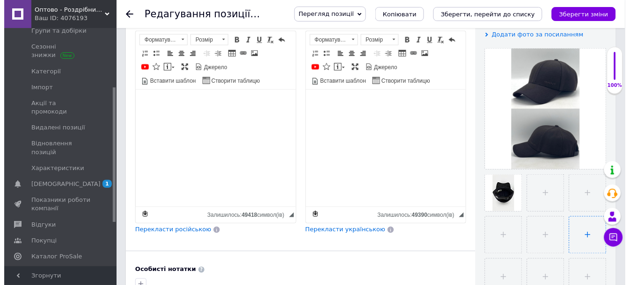
scroll to position [208, 0]
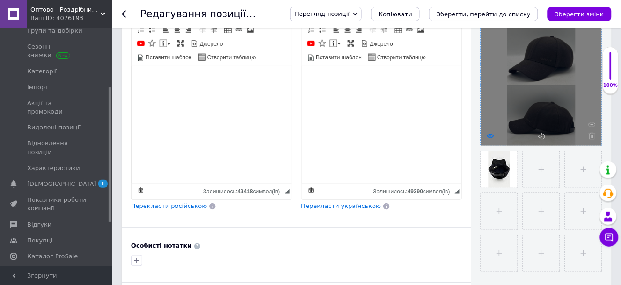
click at [490, 136] on icon at bounding box center [490, 136] width 7 height 7
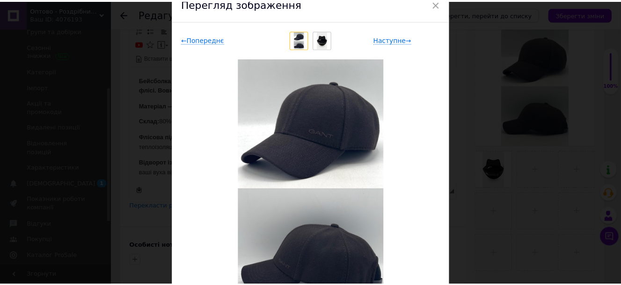
scroll to position [0, 0]
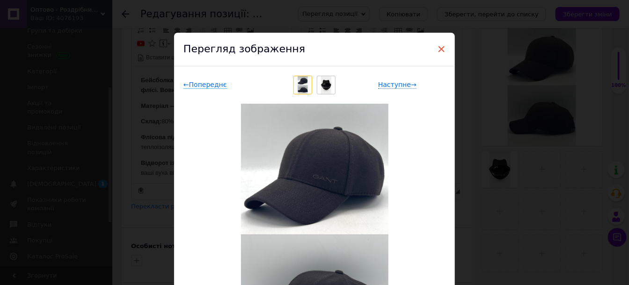
click at [439, 50] on span "×" at bounding box center [441, 49] width 8 height 16
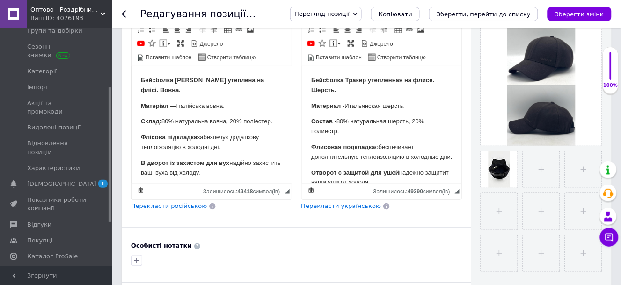
scroll to position [52, 0]
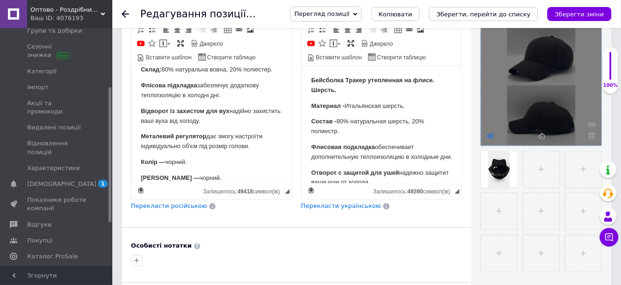
click at [491, 137] on icon at bounding box center [490, 136] width 7 height 7
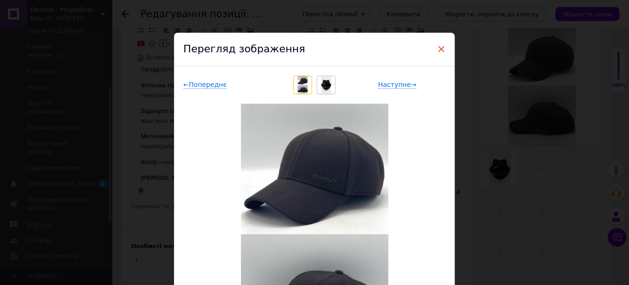
click at [438, 48] on span "×" at bounding box center [441, 49] width 8 height 16
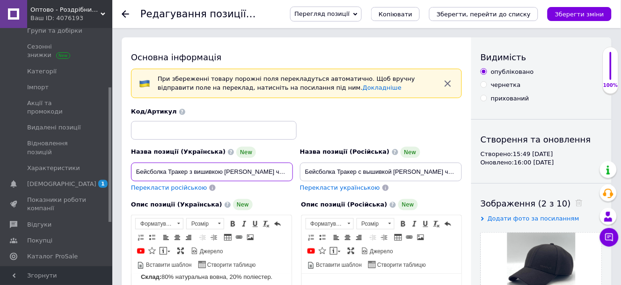
scroll to position [0, 77]
drag, startPoint x: 135, startPoint y: 172, endPoint x: 294, endPoint y: 173, distance: 159.5
click at [294, 173] on div "Назва позиції (Українська) New Бейсболка Тракер з вишивкою GANT чорна утеплена …" at bounding box center [212, 169] width 169 height 53
click at [329, 171] on input "Бейсболка Тракер с вышивкой GANT черная утепленная шерсть на флисе L/XL (59/60)" at bounding box center [381, 172] width 162 height 19
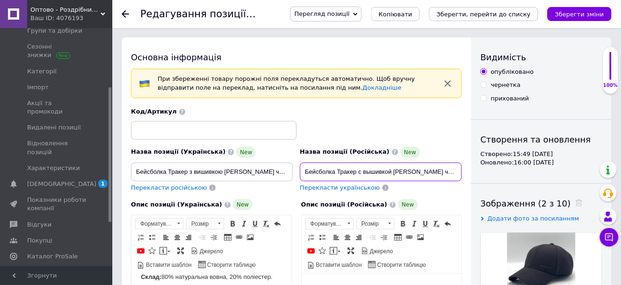
scroll to position [0, 97]
drag, startPoint x: 303, startPoint y: 171, endPoint x: 455, endPoint y: 168, distance: 151.1
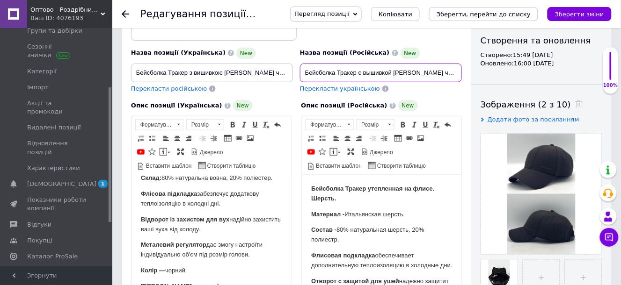
scroll to position [156, 0]
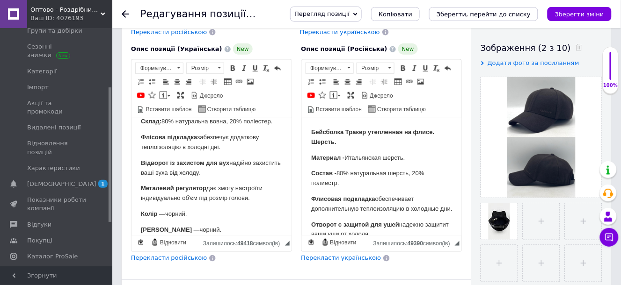
click at [369, 199] on strong "Флисовая подкладка" at bounding box center [343, 198] width 64 height 7
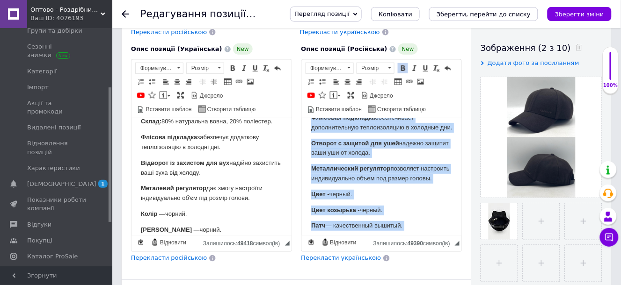
scroll to position [236, 0]
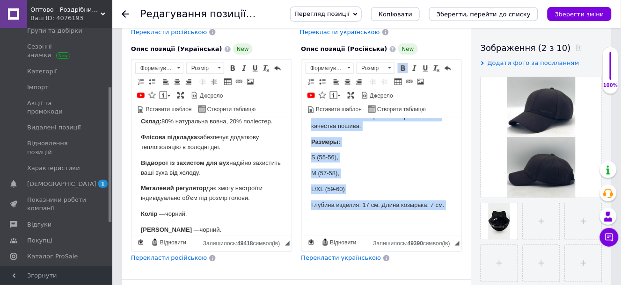
drag, startPoint x: 310, startPoint y: 131, endPoint x: 349, endPoint y: 207, distance: 85.8
click at [426, 235] on html "Бейсболка Тракер утепленная на флисе. Шерсть. Материал - Итальянская шерсть. Со…" at bounding box center [381, 67] width 160 height 333
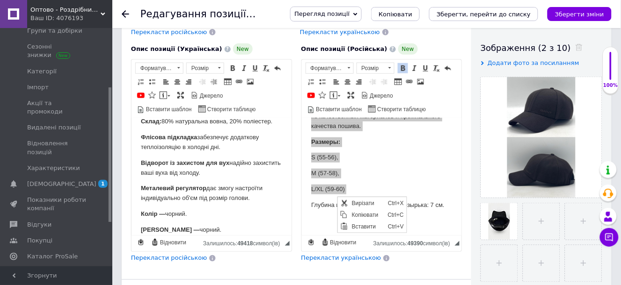
scroll to position [0, 0]
click at [358, 214] on span "Копіювати" at bounding box center [367, 214] width 36 height 11
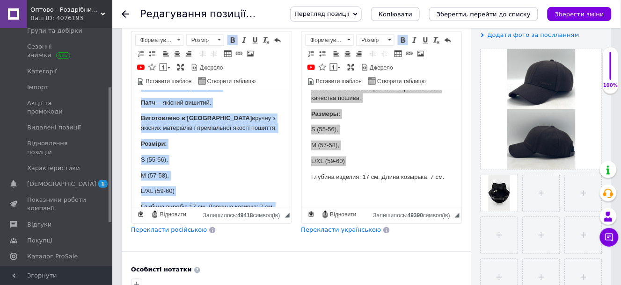
scroll to position [197, 0]
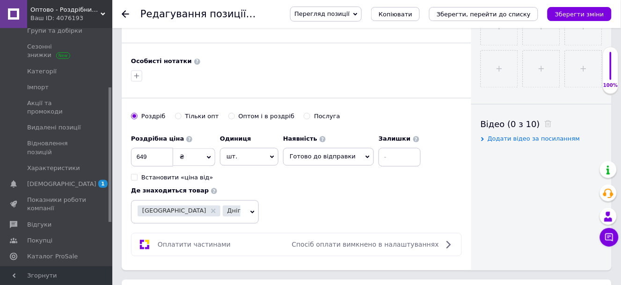
drag, startPoint x: 139, startPoint y: -104, endPoint x: 249, endPoint y: 396, distance: 511.9
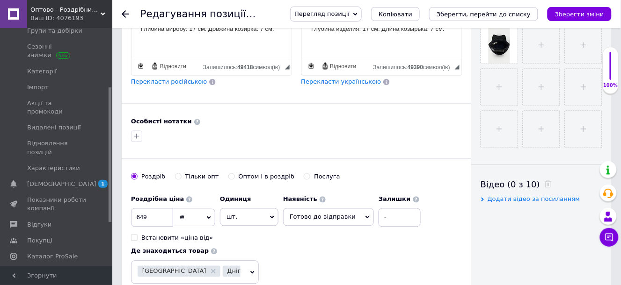
scroll to position [176, 0]
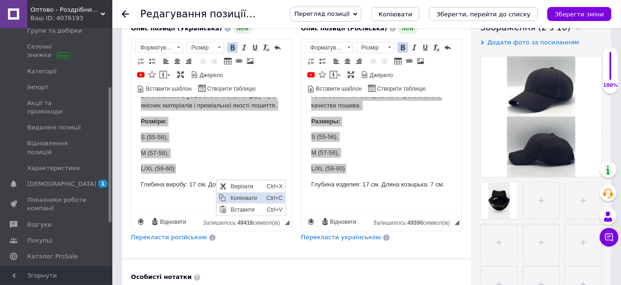
click at [238, 197] on span "Копіювати" at bounding box center [246, 197] width 36 height 11
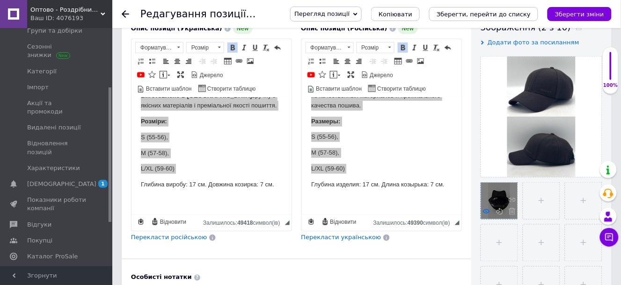
click at [485, 210] on icon at bounding box center [486, 211] width 7 height 7
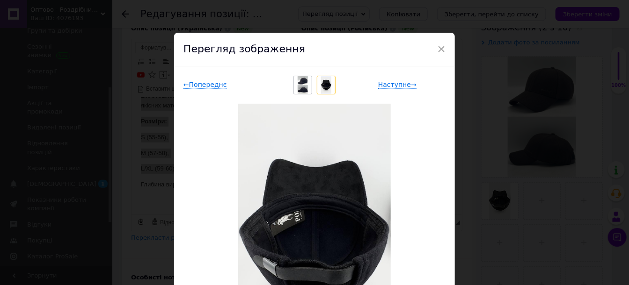
drag, startPoint x: 305, startPoint y: 167, endPoint x: 468, endPoint y: 210, distance: 168.5
click at [468, 210] on div "× Перегляд зображення ← Попереднє Наступне → Видалити зображення Видалити всі з…" at bounding box center [314, 142] width 629 height 285
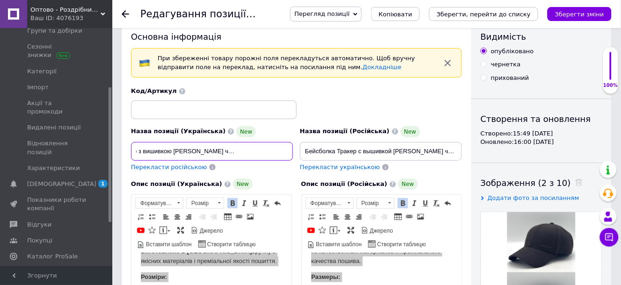
scroll to position [0, 77]
drag, startPoint x: 136, startPoint y: 151, endPoint x: 253, endPoint y: 154, distance: 117.0
click at [253, 154] on input "Бейсболка Тракер з вишивкою GANT чорна утеплена вовна на флісі L/XL (59/60)" at bounding box center [212, 151] width 162 height 19
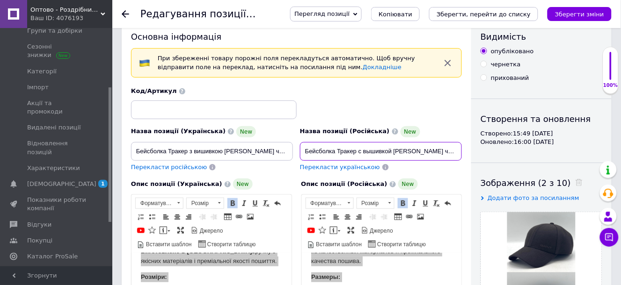
click at [345, 156] on input "Бейсболка Тракер с вышивкой GANT черная утепленная шерсть на флисе L/XL (59/60)" at bounding box center [381, 151] width 162 height 19
drag, startPoint x: 304, startPoint y: 150, endPoint x: 421, endPoint y: 152, distance: 116.5
click at [421, 152] on input "Бейсболка Тракер с вышивкой GANT черная утепленная шерсть на флисе L/XL (59/60)" at bounding box center [381, 151] width 162 height 19
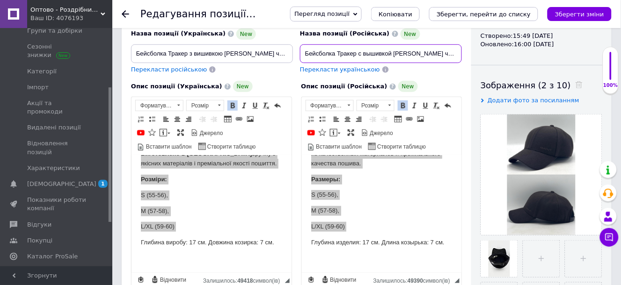
scroll to position [176, 0]
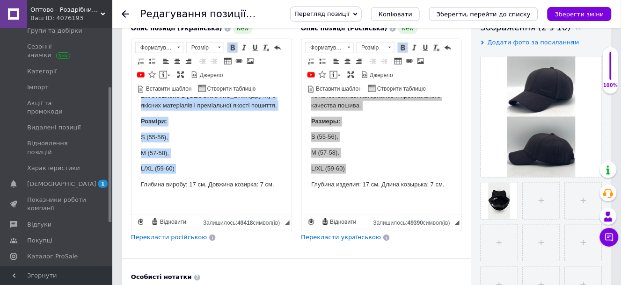
click at [197, 167] on p "L/XL (59-60)" at bounding box center [210, 169] width 141 height 10
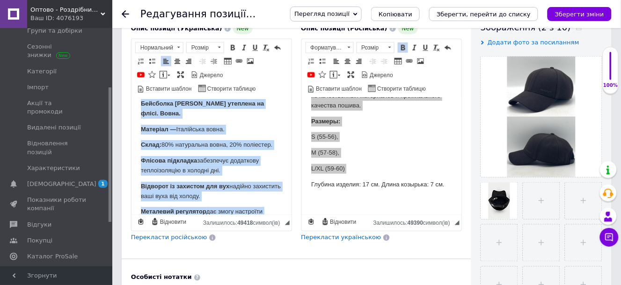
scroll to position [0, 0]
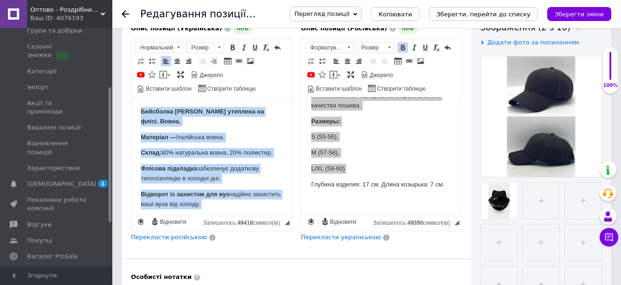
drag, startPoint x: 279, startPoint y: 186, endPoint x: 123, endPoint y: 85, distance: 185.5
click at [131, 98] on html "Бейсболка Тракер утеплена на флісі. Вовна. Матеріал — Італійська вовна. Склад: …" at bounding box center [211, 255] width 160 height 314
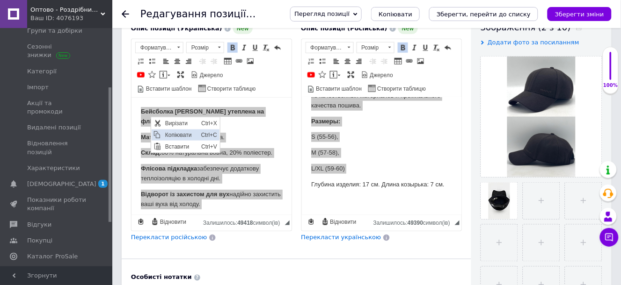
drag, startPoint x: 173, startPoint y: 133, endPoint x: 193, endPoint y: 125, distance: 21.2
click at [173, 133] on span "Копіювати" at bounding box center [180, 134] width 36 height 11
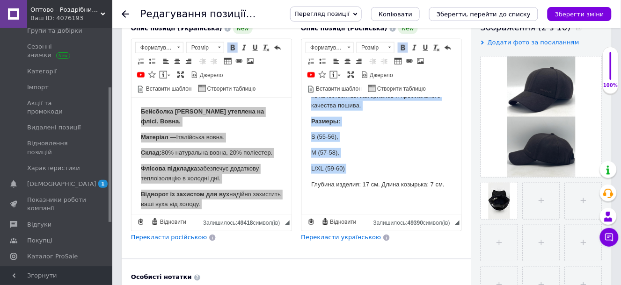
click at [387, 193] on body "Бейсболка Тракер утепленная на флисе. Шерсть. Материал - Итальянская шерсть. Со…" at bounding box center [381, 48] width 141 height 315
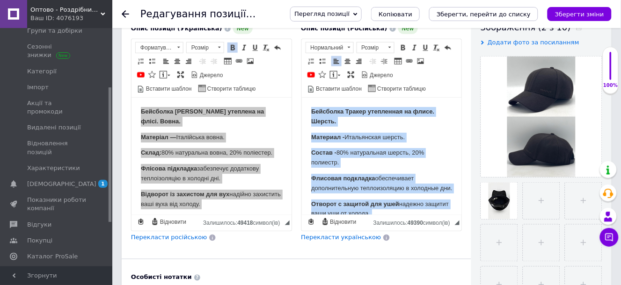
drag, startPoint x: 448, startPoint y: 188, endPoint x: 280, endPoint y: 79, distance: 200.9
click at [301, 98] on html "Бейсболка Тракер утепленная на флисе. Шерсть. Материал - Итальянская шерсть. Со…" at bounding box center [381, 264] width 160 height 333
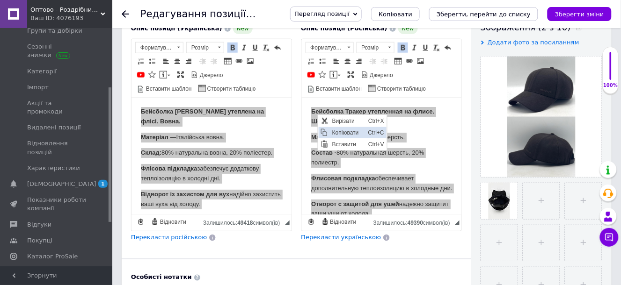
drag, startPoint x: 335, startPoint y: 133, endPoint x: 337, endPoint y: 115, distance: 18.3
click at [336, 133] on span "Копіювати" at bounding box center [347, 132] width 36 height 11
